Goal: Task Accomplishment & Management: Manage account settings

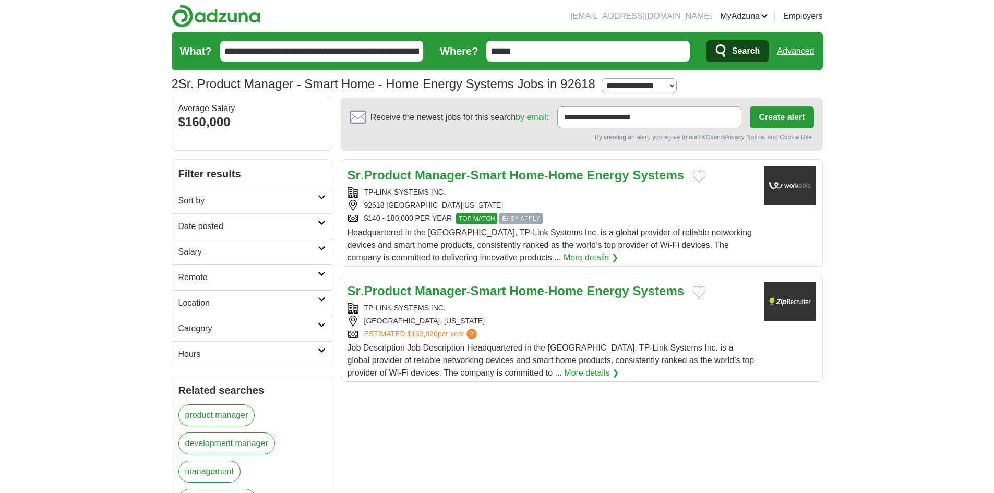
click at [743, 19] on link "MyAdzuna" at bounding box center [744, 16] width 48 height 13
click at [0, 0] on link "Logout" at bounding box center [0, 0] width 0 height 0
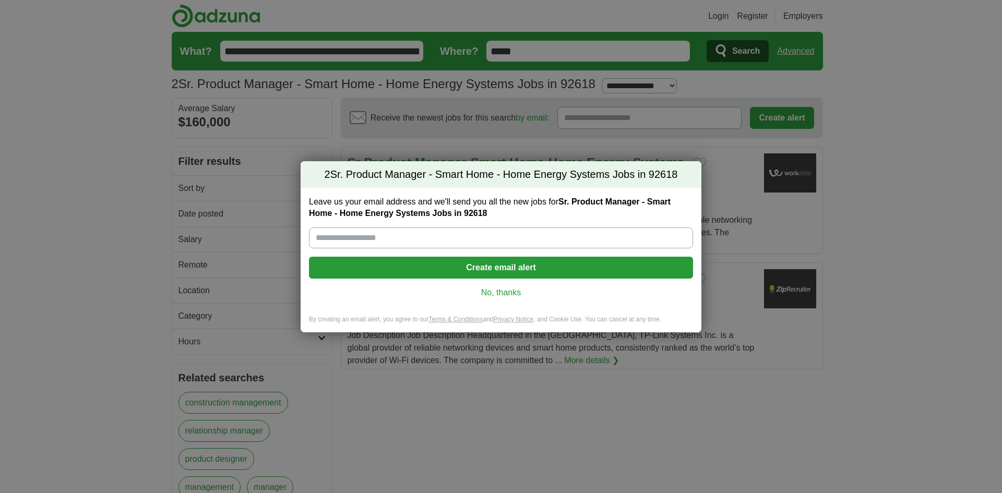
click at [499, 294] on link "No, thanks" at bounding box center [500, 292] width 367 height 11
